Goal: Find contact information: Obtain details needed to contact an individual or organization

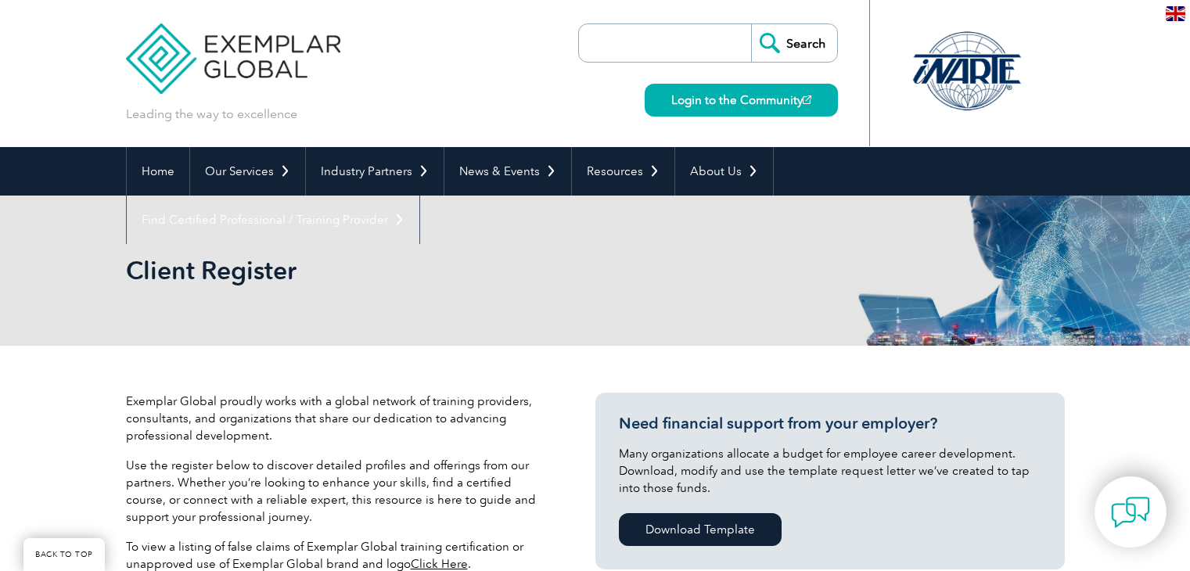
scroll to position [548, 0]
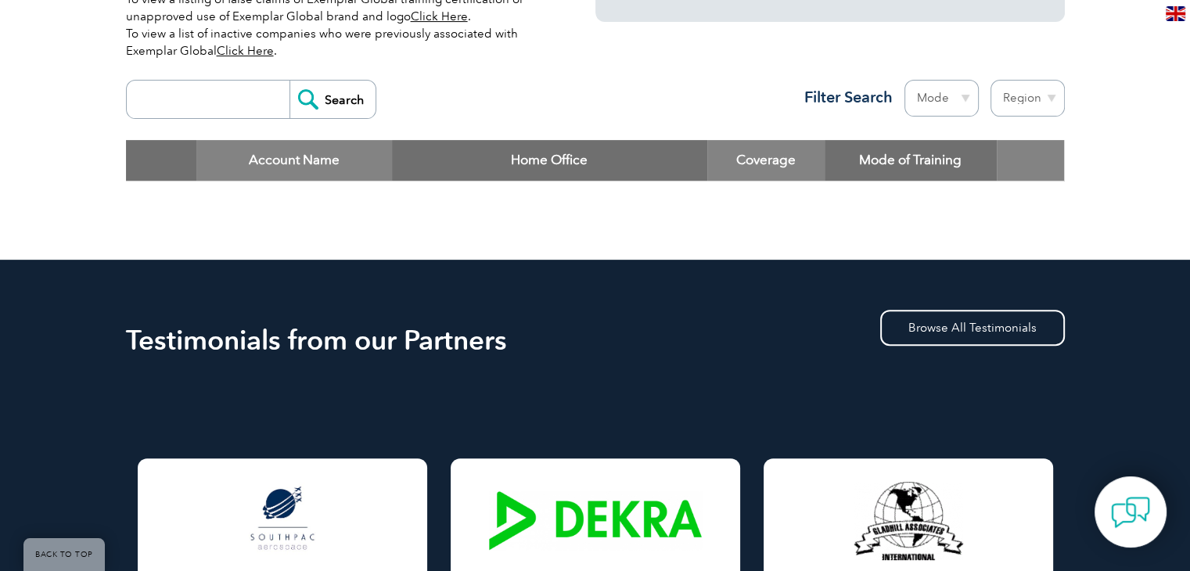
click at [237, 92] on input "search" at bounding box center [212, 100] width 155 height 38
type input "tnv"
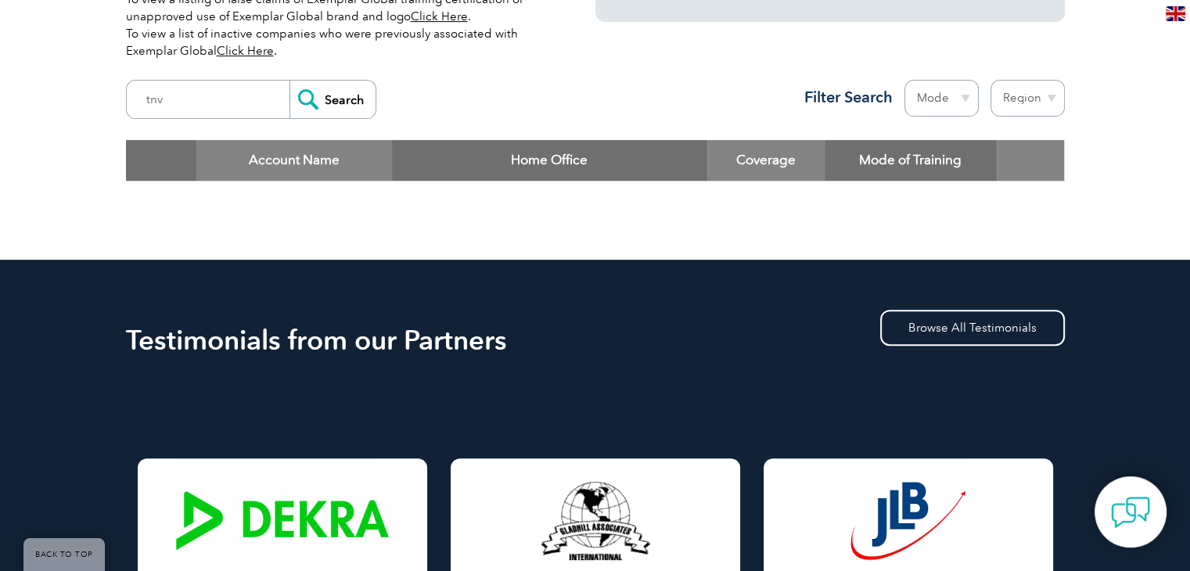
click at [346, 102] on input "Search" at bounding box center [332, 100] width 86 height 38
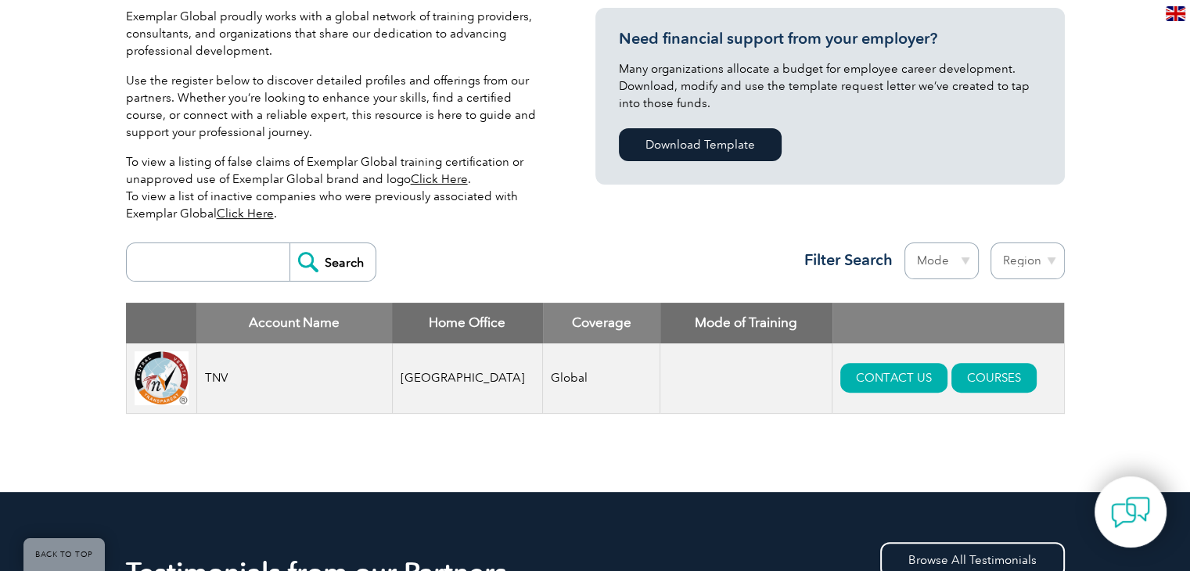
scroll to position [391, 0]
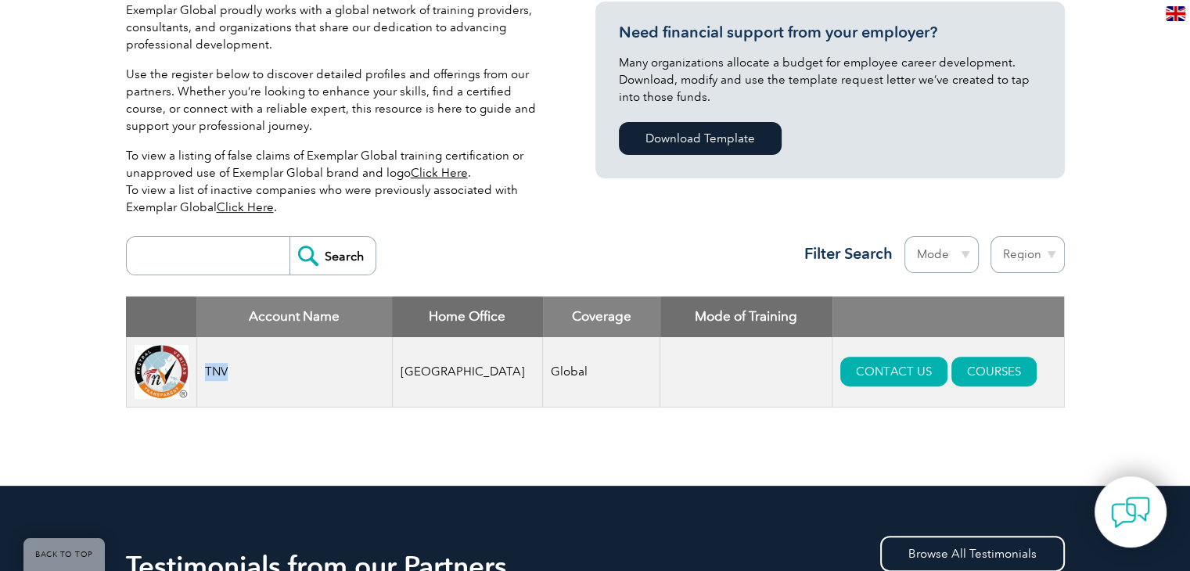
drag, startPoint x: 228, startPoint y: 378, endPoint x: 206, endPoint y: 372, distance: 22.6
click at [206, 372] on td "TNV" at bounding box center [294, 372] width 196 height 70
click at [864, 379] on link "CONTACT US" at bounding box center [893, 372] width 107 height 30
